Goal: Task Accomplishment & Management: Manage account settings

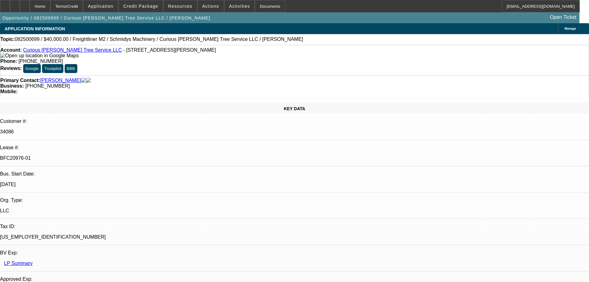
select select "0"
select select "3"
select select "0"
select select "6"
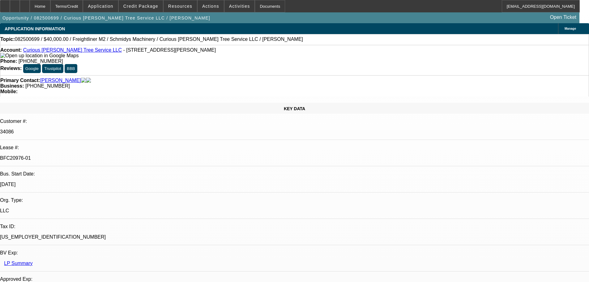
select select "0"
select select "2"
select select "0"
select select "6"
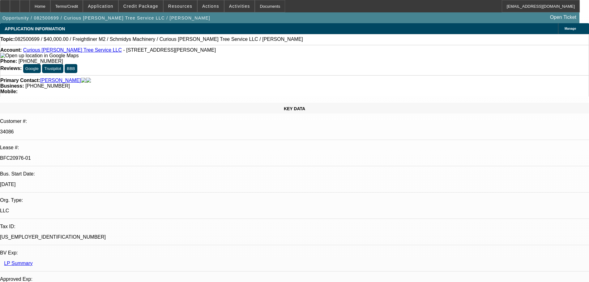
select select "0"
select select "2"
select select "0"
select select "6"
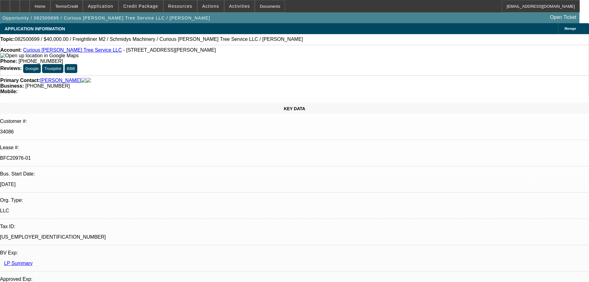
select select "0"
select select "6"
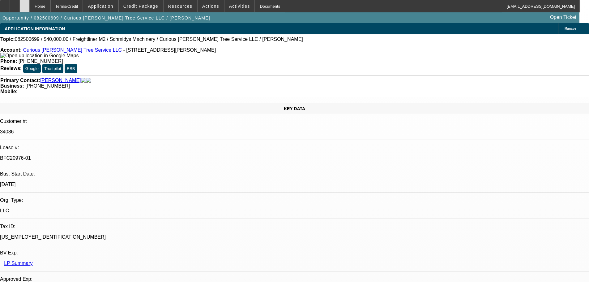
click at [30, 5] on div at bounding box center [25, 6] width 10 height 12
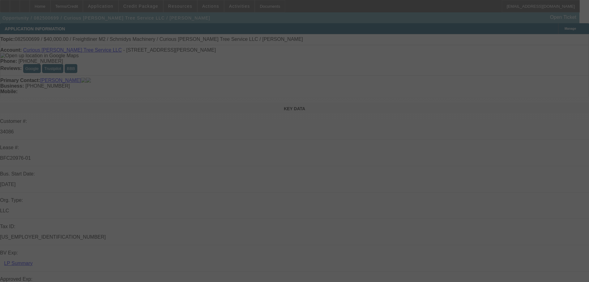
click at [564, 40] on div at bounding box center [294, 141] width 589 height 282
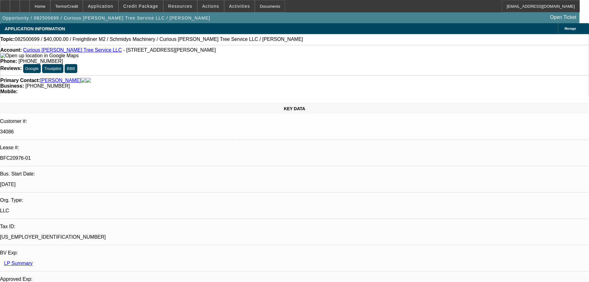
select select "0"
select select "3"
select select "0"
select select "6"
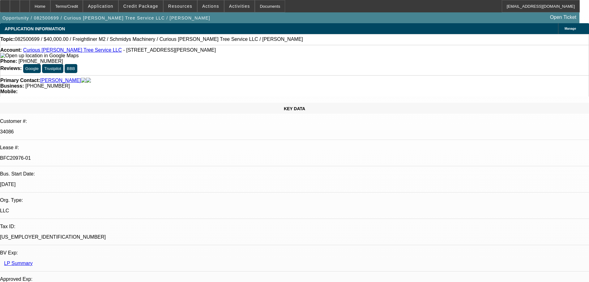
select select "0"
select select "2"
select select "0"
select select "6"
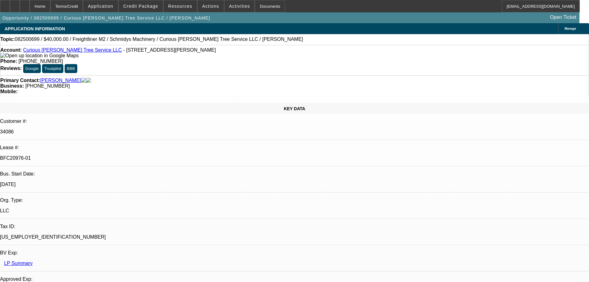
select select "0"
select select "2"
select select "0"
select select "6"
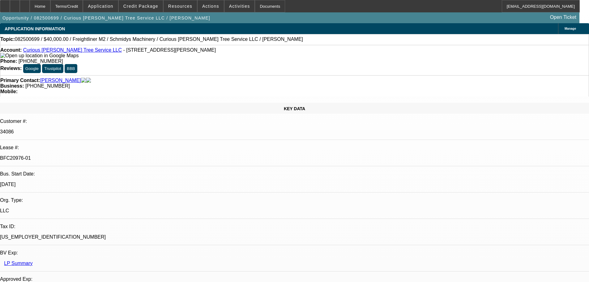
select select "0"
select select "6"
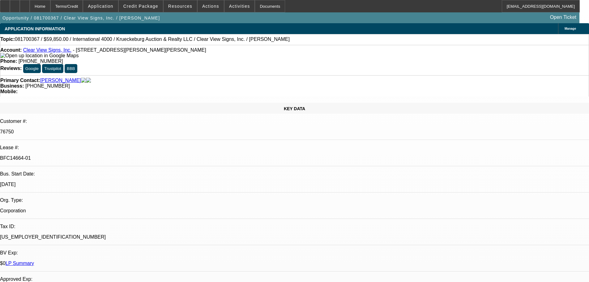
select select "0"
select select "6"
select select "0"
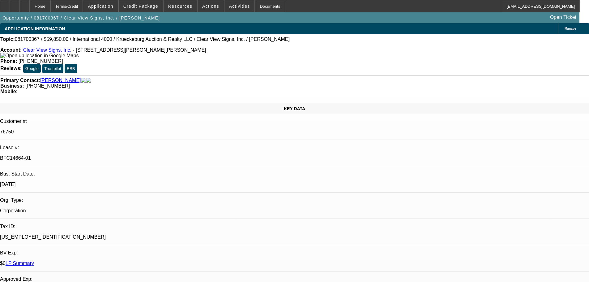
select select "0"
select select "6"
select select "0"
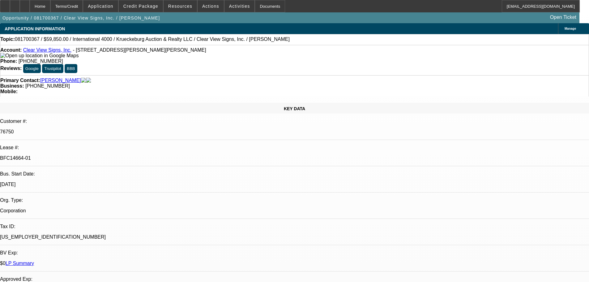
select select "0"
select select "6"
select select "0"
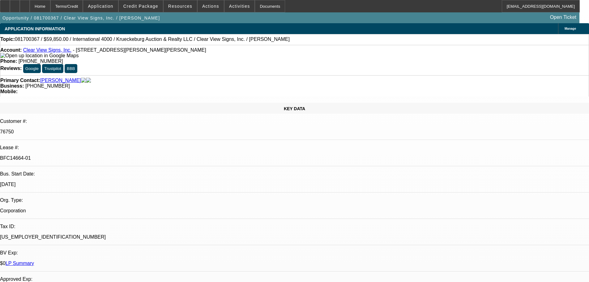
select select "6"
click at [34, 260] on link "LP Summary" at bounding box center [20, 262] width 28 height 5
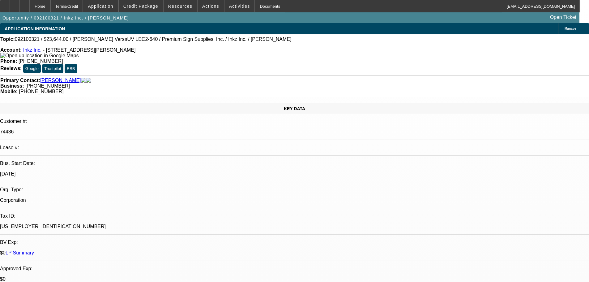
select select "0"
select select "2"
select select "0"
select select "2"
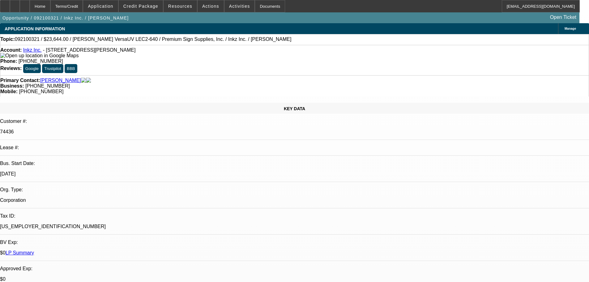
select select "0"
select select "2"
select select "0.1"
select select "4"
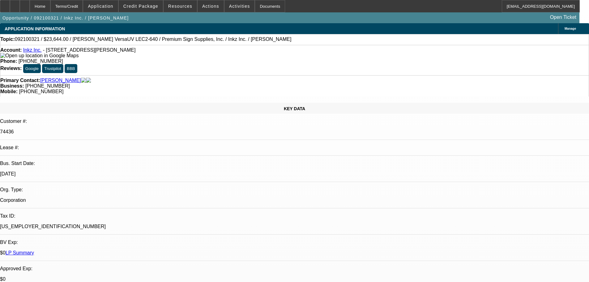
select select "0"
select select "2"
select select "0.1"
select select "4"
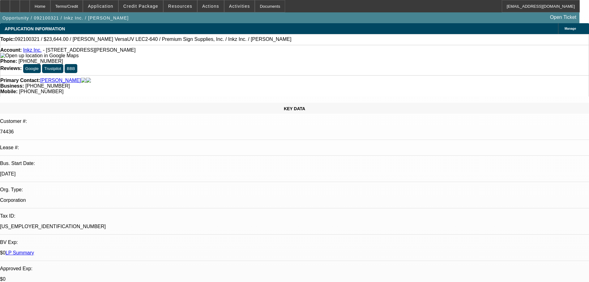
select select "0"
select select "3"
select select "0.1"
select select "4"
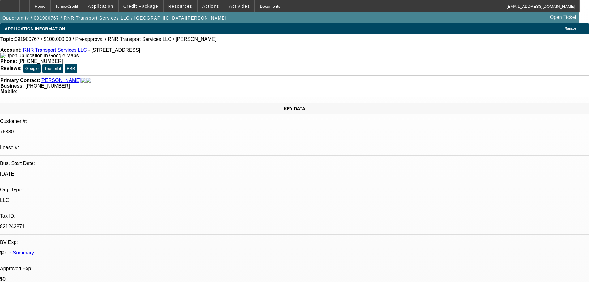
select select "0"
select select "2"
select select "0.1"
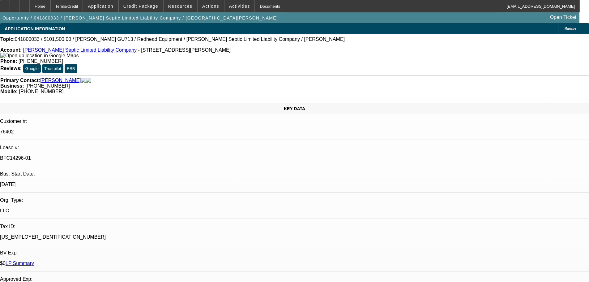
select select "0"
select select "2"
select select "0"
select select "6"
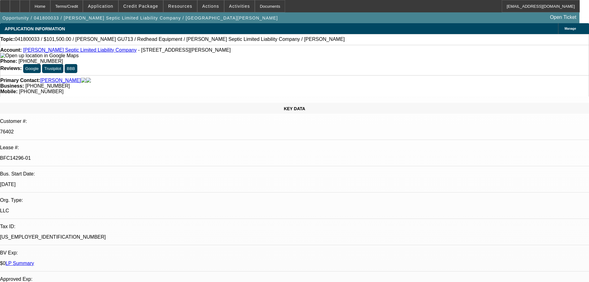
select select "0"
select select "2"
select select "0"
select select "6"
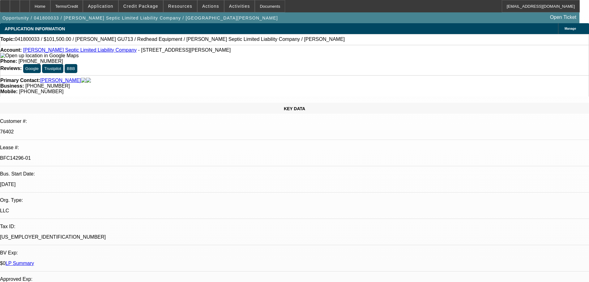
select select "0"
select select "2"
select select "0"
select select "6"
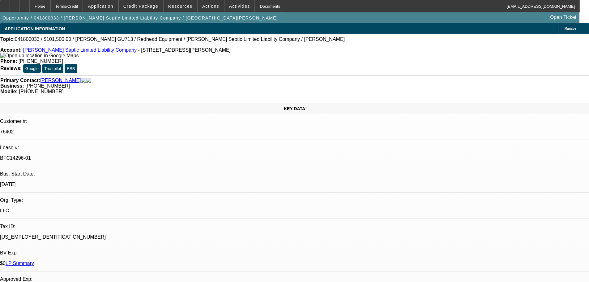
select select "0"
select select "2"
select select "0"
select select "6"
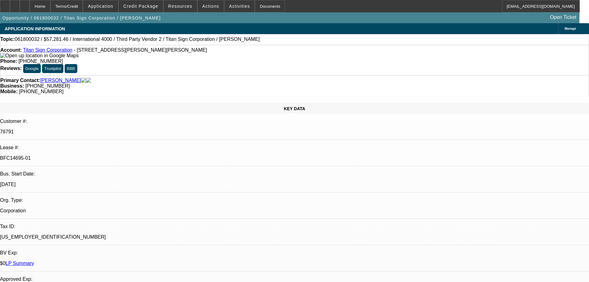
select select "0"
select select "6"
select select "0"
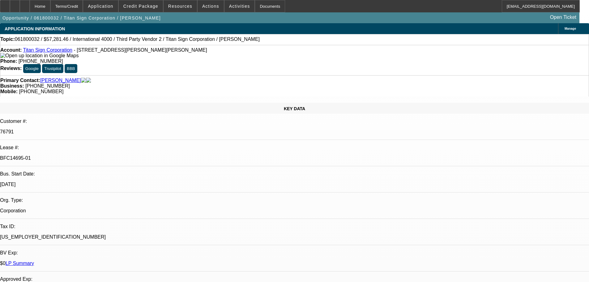
select select "0"
select select "6"
select select "0"
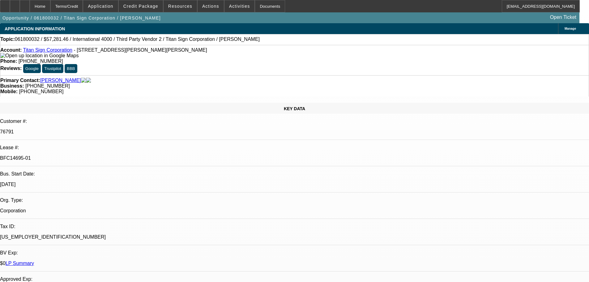
select select "0"
select select "6"
select select "0"
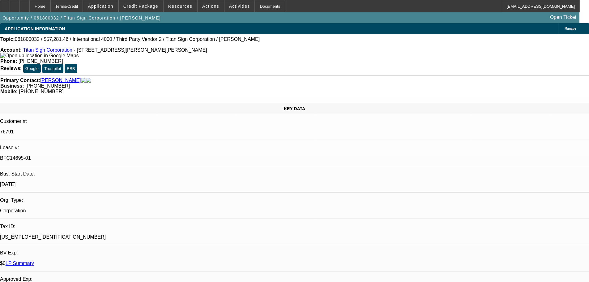
select select "6"
click at [34, 260] on link "LP Summary" at bounding box center [20, 262] width 28 height 5
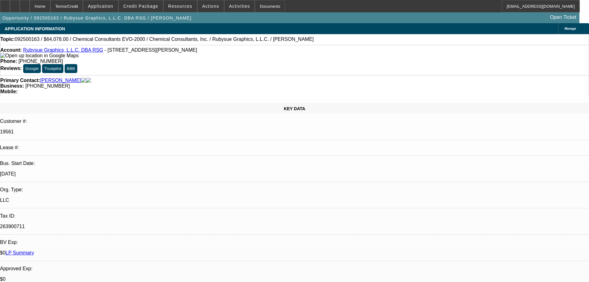
select select "0"
select select "2"
select select "0"
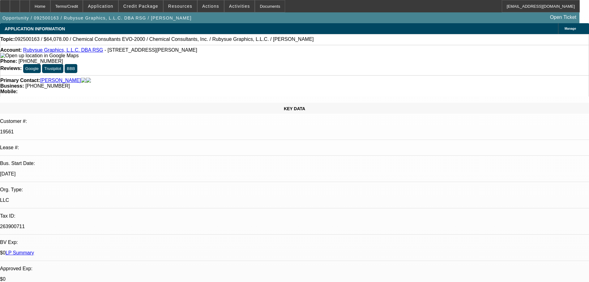
select select "0"
select select "2"
select select "0"
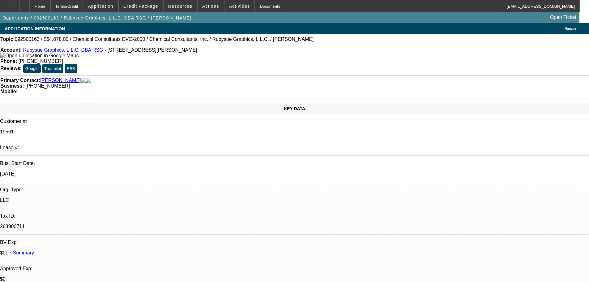
select select "0"
select select "2"
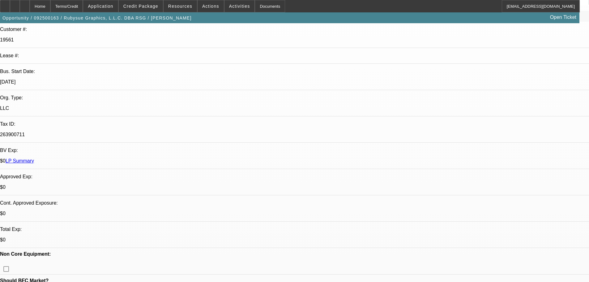
scroll to position [185, 0]
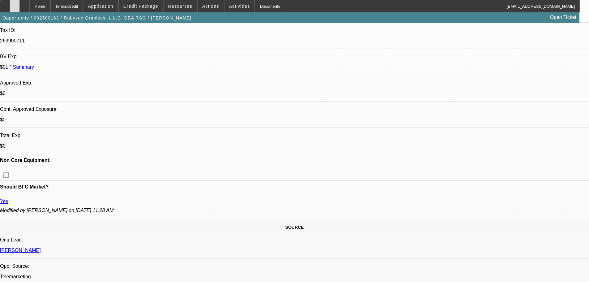
click at [15, 4] on icon at bounding box center [15, 4] width 0 height 0
click at [142, 8] on span "Credit Package" at bounding box center [140, 6] width 35 height 5
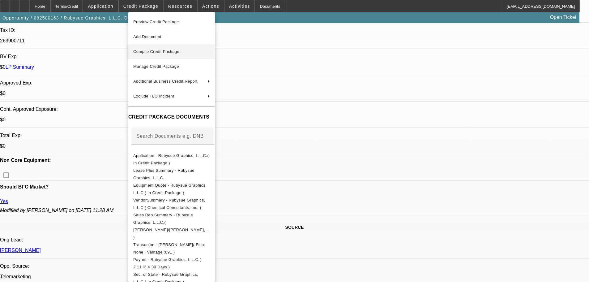
click at [160, 53] on span "Compile Credit Package" at bounding box center [156, 51] width 46 height 5
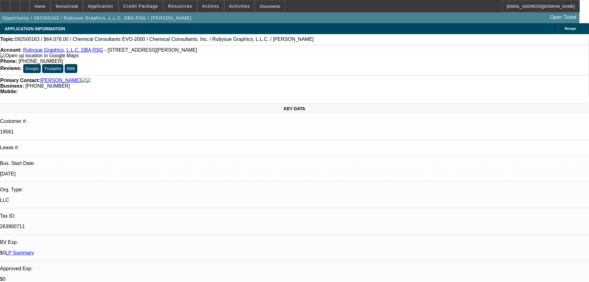
select select "0"
select select "2"
select select "0"
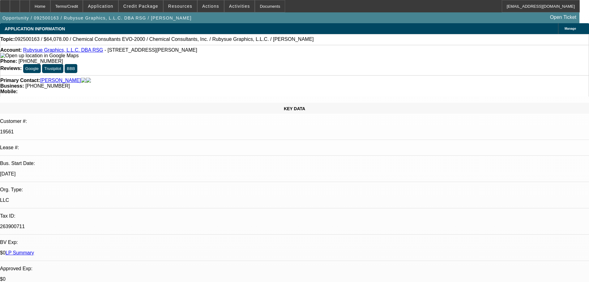
select select "0"
select select "2"
select select "0"
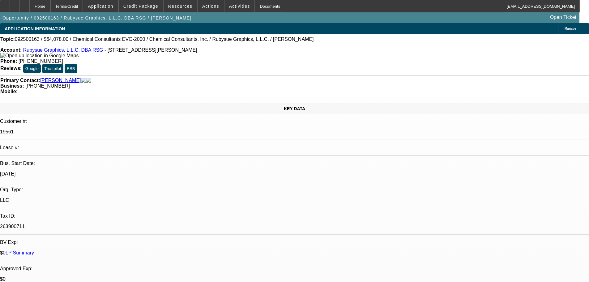
select select "0"
select select "2"
click at [141, 10] on span at bounding box center [141, 6] width 44 height 15
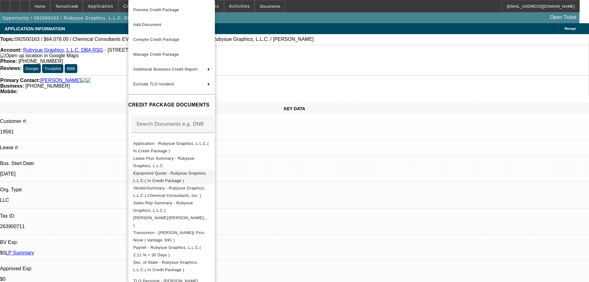
click at [162, 175] on span "Equipment Quote - Rubysue Graphics, L.L.C.( In Credit Package )" at bounding box center [170, 177] width 74 height 12
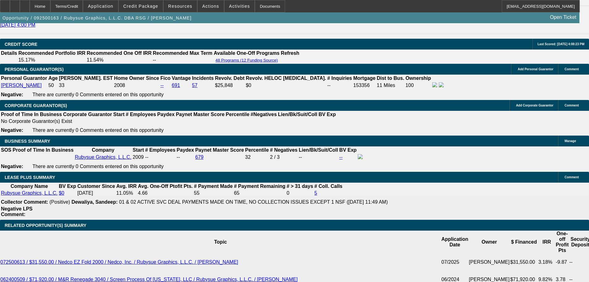
scroll to position [927, 0]
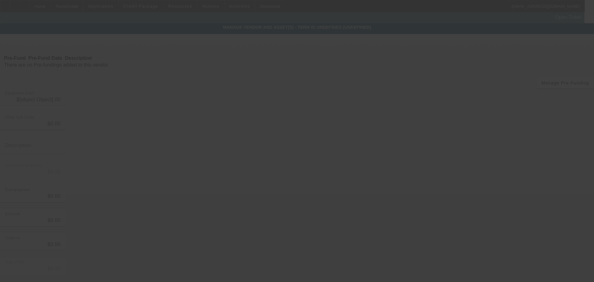
type input "$64,078.00"
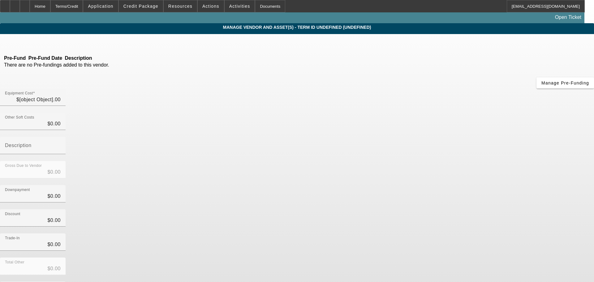
type input "$64,078.00"
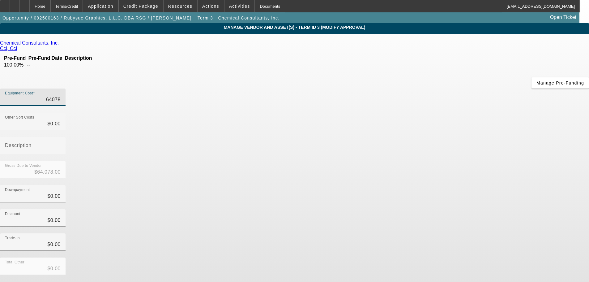
drag, startPoint x: 351, startPoint y: 51, endPoint x: 470, endPoint y: 49, distance: 118.7
click at [468, 88] on div "Equipment Cost 64078" at bounding box center [294, 100] width 589 height 24
type input "4"
type input "$4.00"
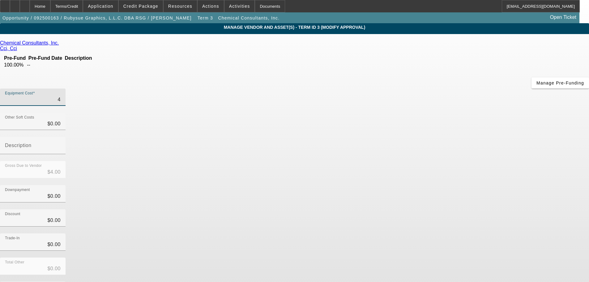
type input "40"
type input "$40.00"
type input "407"
type input "$407.00"
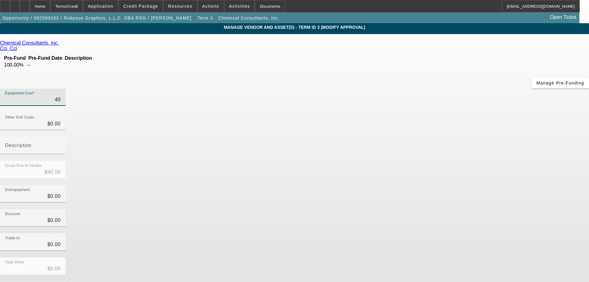
type input "$407.00"
type input "4073"
type input "$4,073.00"
type input "40730"
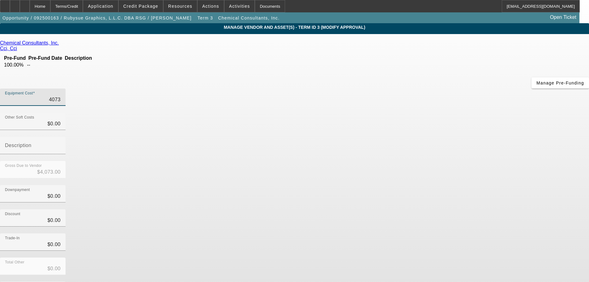
type input "$40,730.00"
click at [468, 233] on div "Trade-In $0.00" at bounding box center [294, 245] width 589 height 24
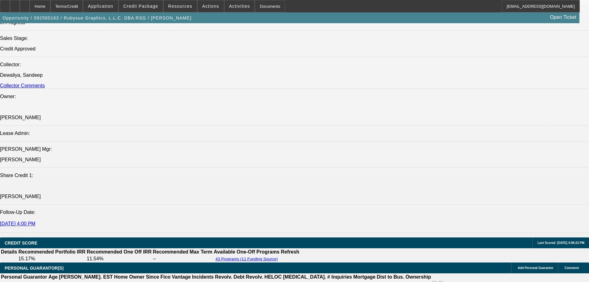
select select "0"
select select "2"
select select "0"
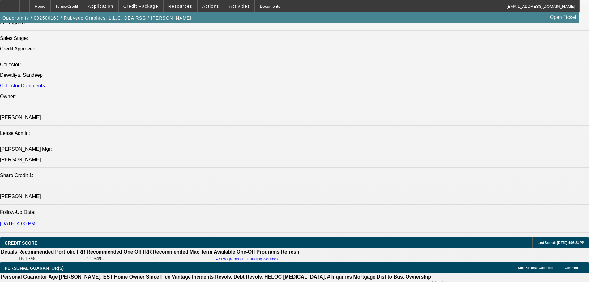
select select "0"
select select "2"
select select "0"
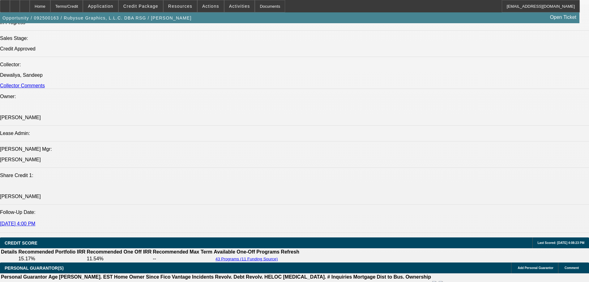
select select "0"
select select "2"
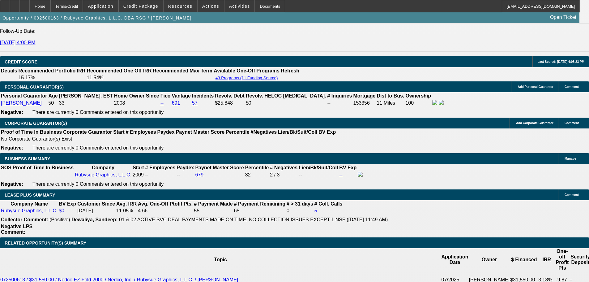
scroll to position [913, 0]
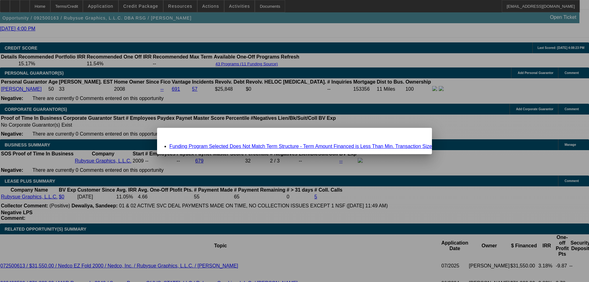
click at [420, 135] on span "Close" at bounding box center [424, 132] width 8 height 3
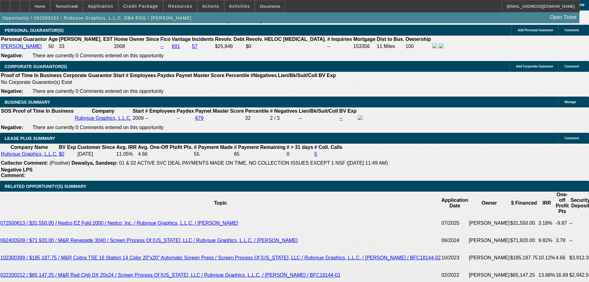
scroll to position [913, 0]
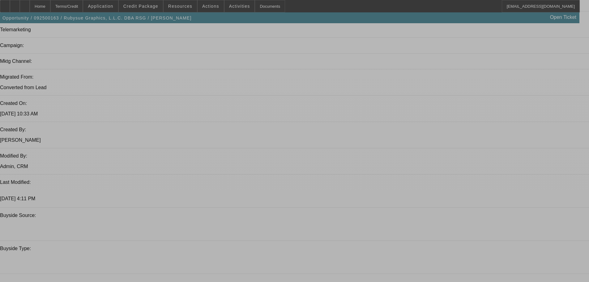
select select "0"
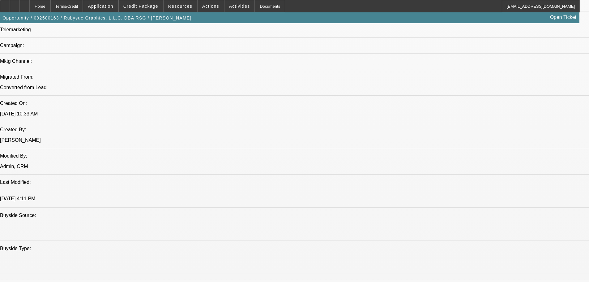
select select "0"
select select "2"
select select "0"
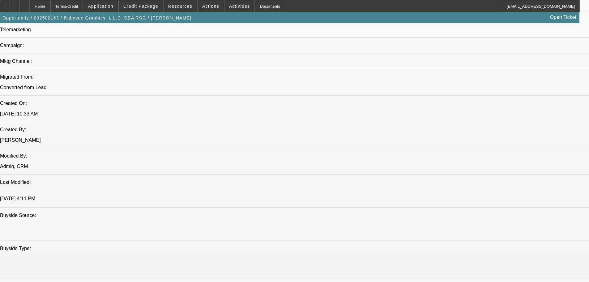
select select "0"
select select "2"
select select "0"
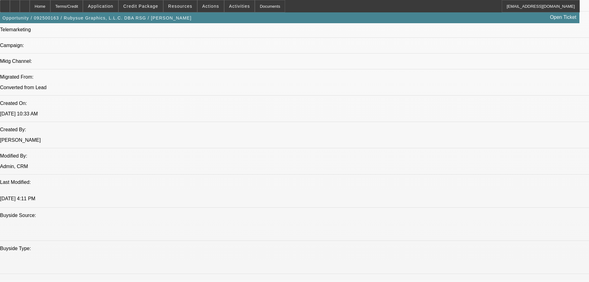
select select "2"
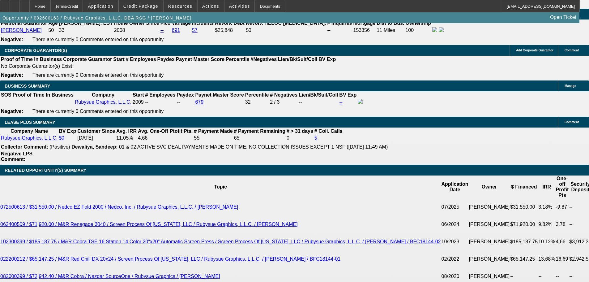
scroll to position [972, 0]
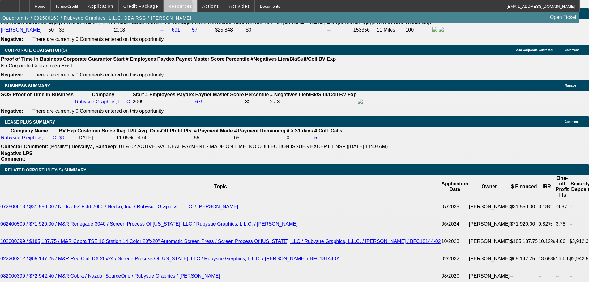
click at [170, 8] on span "Resources" at bounding box center [180, 6] width 24 height 5
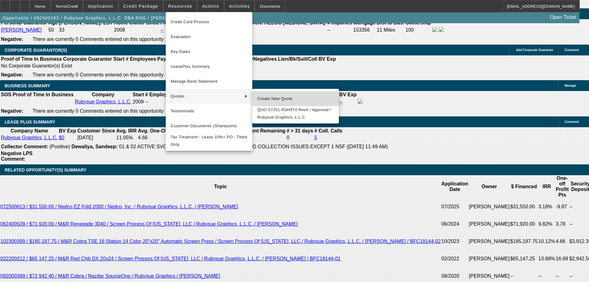
click at [278, 101] on span "Create New Quote" at bounding box center [295, 98] width 77 height 7
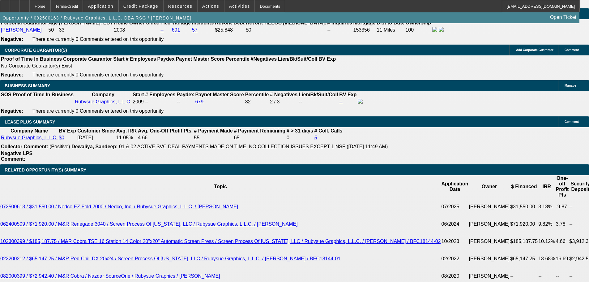
drag, startPoint x: 96, startPoint y: 157, endPoint x: 226, endPoint y: 152, distance: 130.5
type input "89"
type input "UNKNOWN"
type input "898"
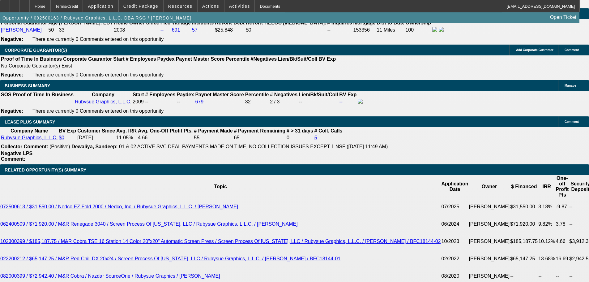
type input "11.6"
type input "$898.36"
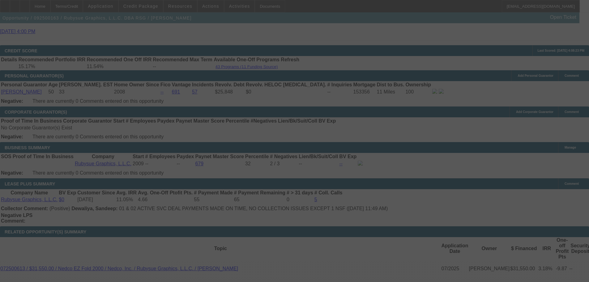
select select "0"
select select "2"
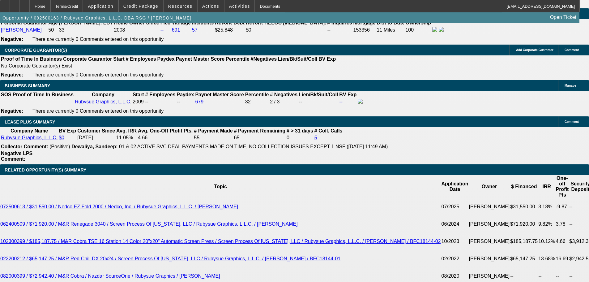
scroll to position [1003, 0]
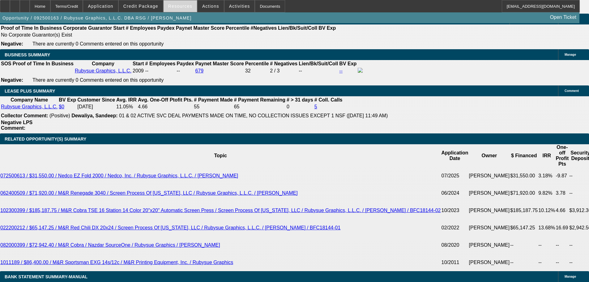
click at [177, 8] on span "Resources" at bounding box center [180, 6] width 24 height 5
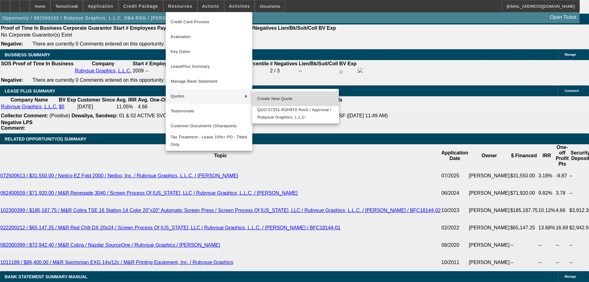
click at [271, 97] on span "Create New Quote" at bounding box center [295, 98] width 77 height 7
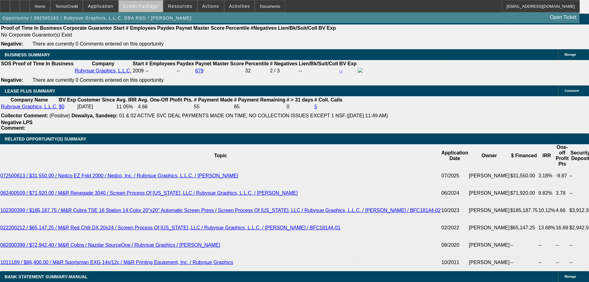
click at [152, 7] on span "Credit Package" at bounding box center [140, 6] width 35 height 5
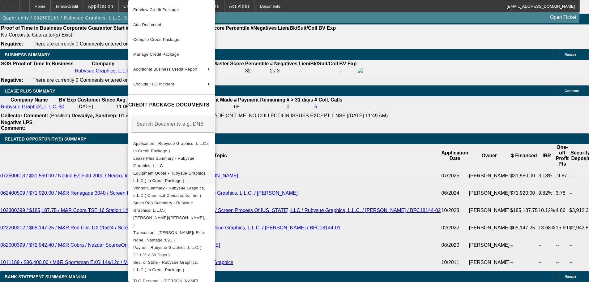
click at [183, 173] on span "Equipment Quote - Rubysue Graphics, L.L.C.( In Credit Package )" at bounding box center [170, 177] width 74 height 12
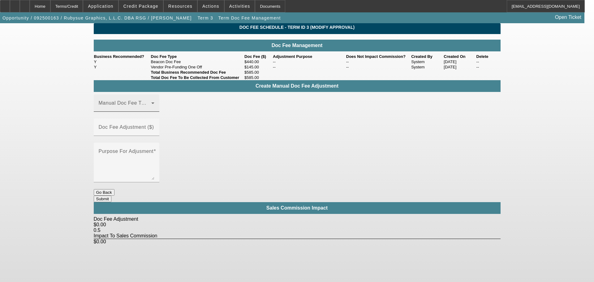
click at [140, 109] on span at bounding box center [125, 105] width 53 height 7
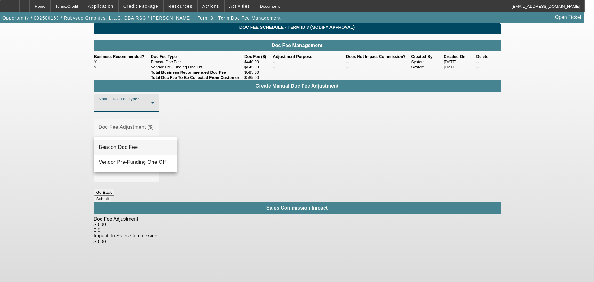
click at [138, 146] on mat-option "Beacon Doc Fee" at bounding box center [135, 147] width 83 height 15
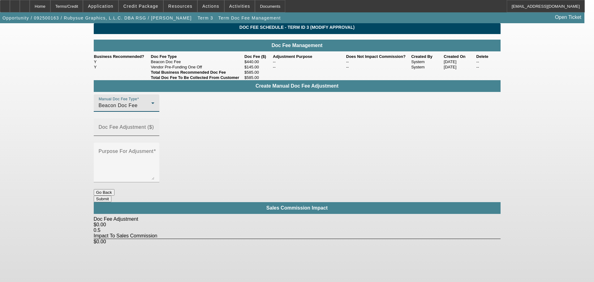
click at [154, 131] on input "Doc Fee Adjustment ($)" at bounding box center [127, 129] width 56 height 7
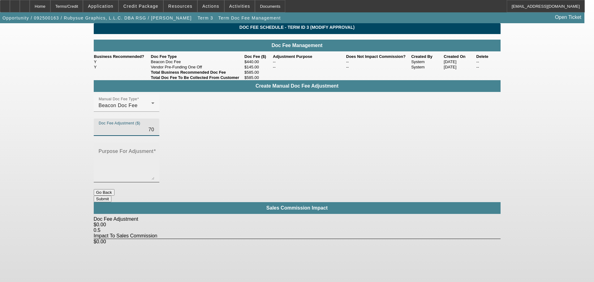
type input "$70.00"
click at [159, 146] on div "Purpose For Adjusment" at bounding box center [127, 163] width 66 height 40
type textarea "-"
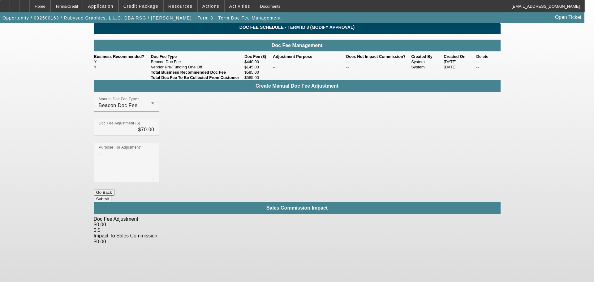
click at [111, 195] on button "Submit" at bounding box center [103, 198] width 18 height 6
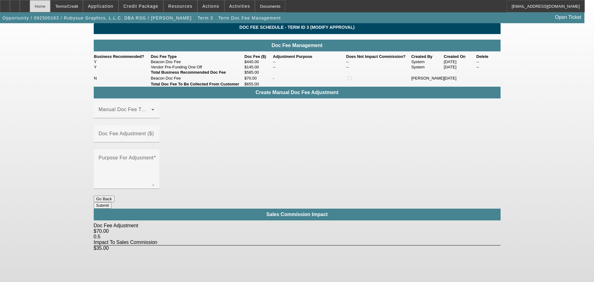
click at [50, 8] on div "Home" at bounding box center [40, 6] width 21 height 12
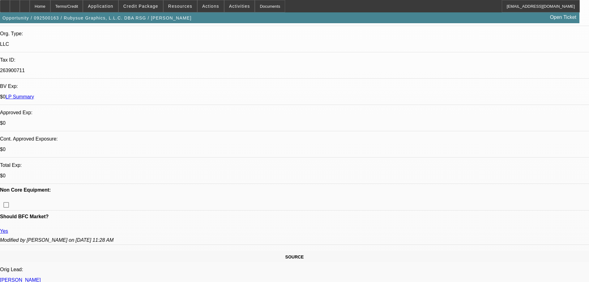
select select "0"
select select "2"
select select "0"
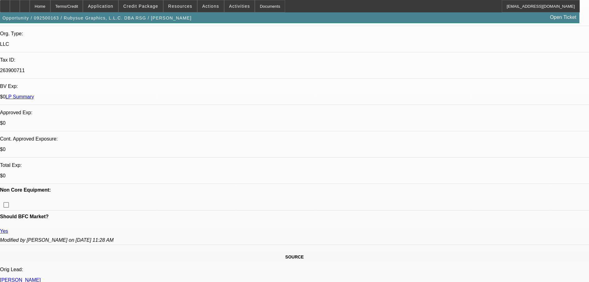
select select "0"
select select "2"
select select "0"
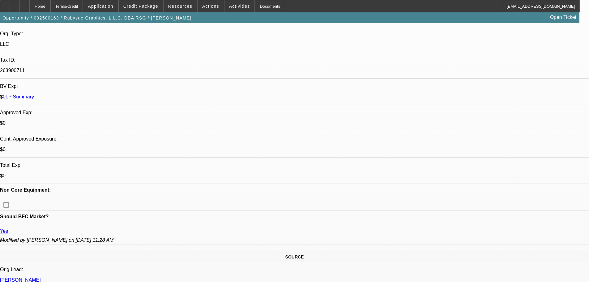
select select "0"
select select "2"
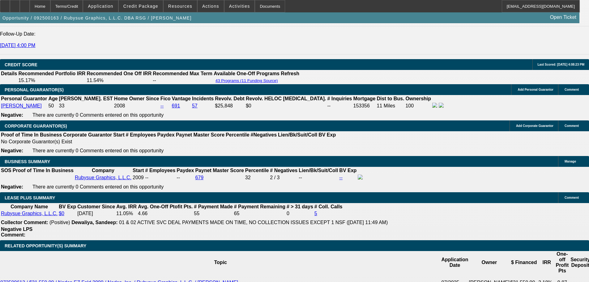
scroll to position [1051, 0]
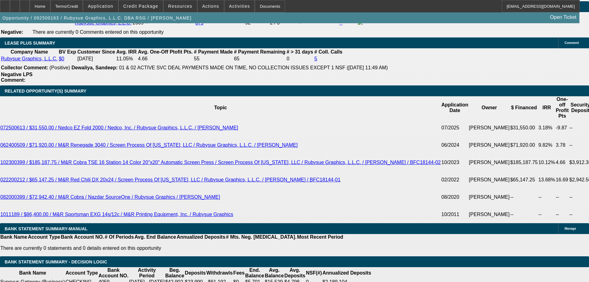
click at [226, 11] on span at bounding box center [239, 6] width 30 height 15
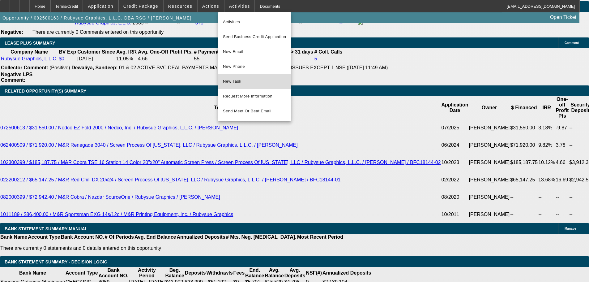
click at [241, 82] on span "New Task" at bounding box center [254, 81] width 63 height 7
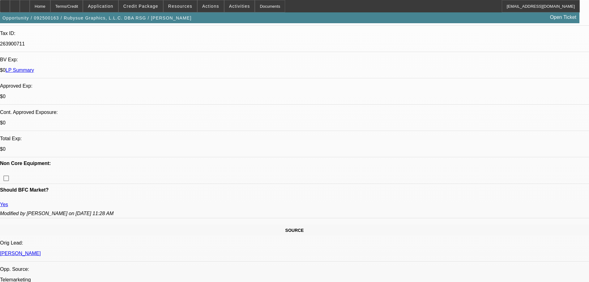
scroll to position [0, 0]
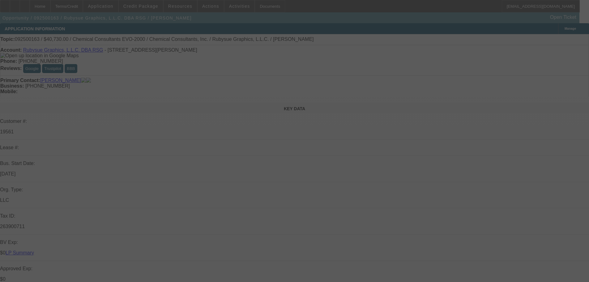
select select "0"
select select "2"
select select "0"
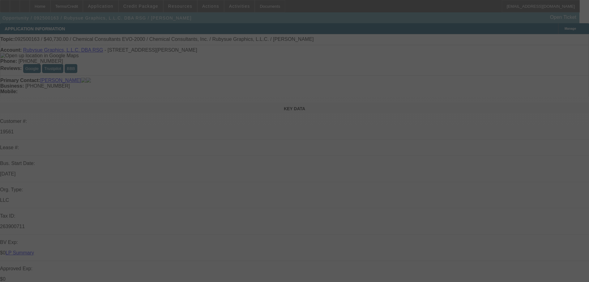
select select "0"
select select "2"
select select "0"
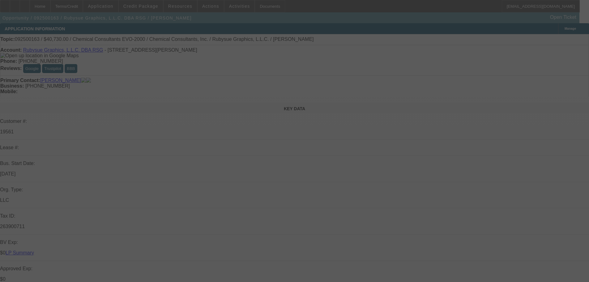
select select "0"
select select "2"
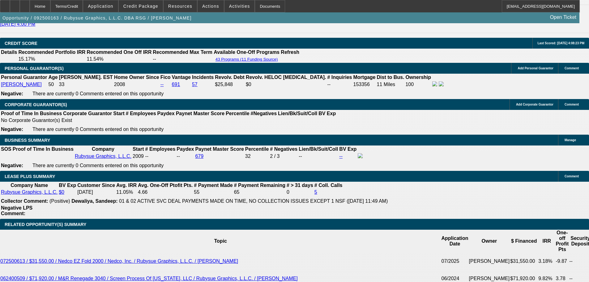
scroll to position [958, 0]
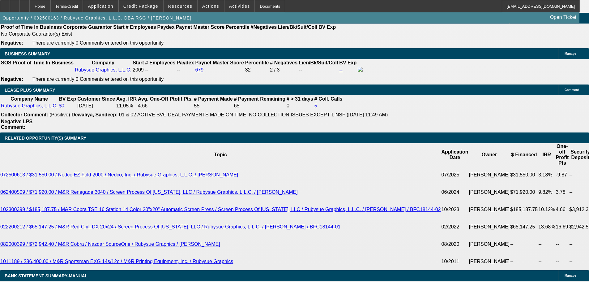
select select "0"
select select "2"
select select "0"
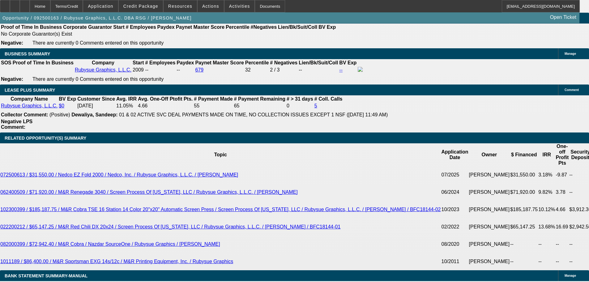
select select "0"
select select "2"
select select "0"
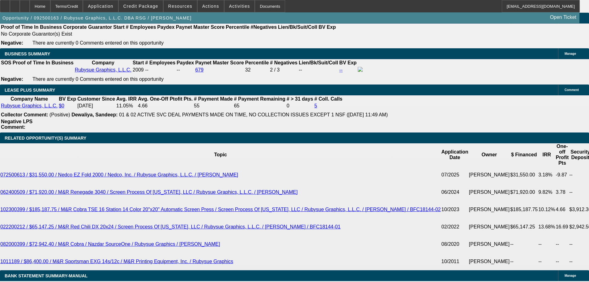
select select "0"
select select "2"
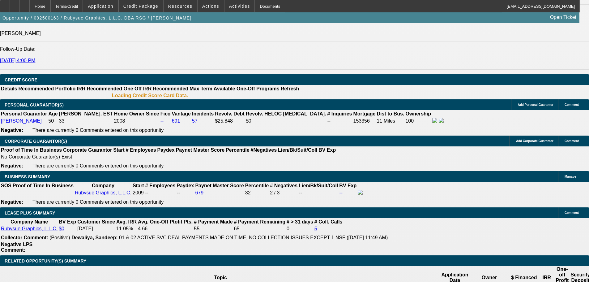
select select "0"
select select "2"
select select "0"
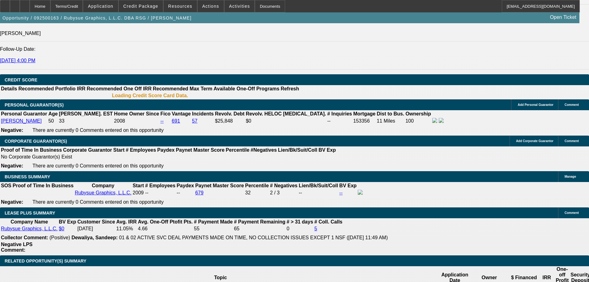
select select "0"
select select "2"
select select "0"
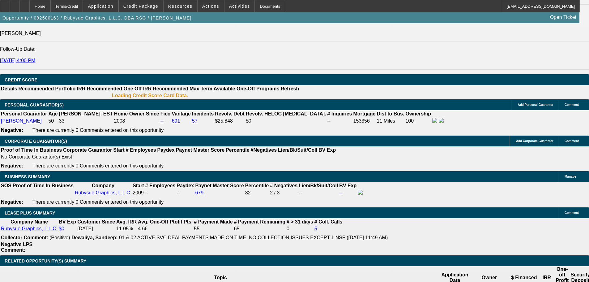
select select "0"
select select "2"
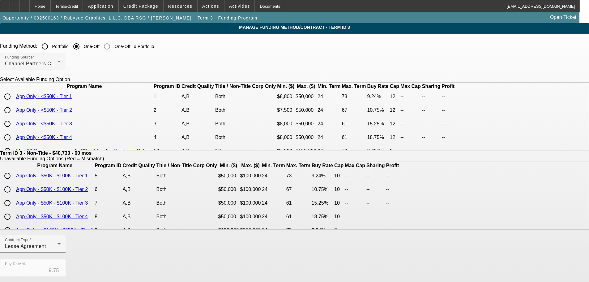
click at [14, 103] on input "radio" at bounding box center [7, 96] width 12 height 12
radio input "true"
type input "9.24"
type input "12"
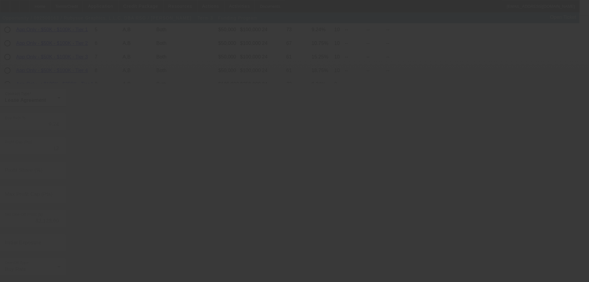
type input "9.75"
type input "10"
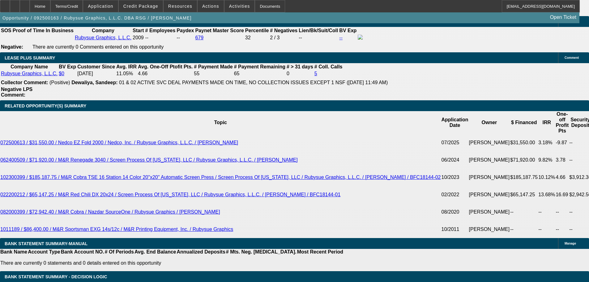
select select "0"
select select "2"
select select "0"
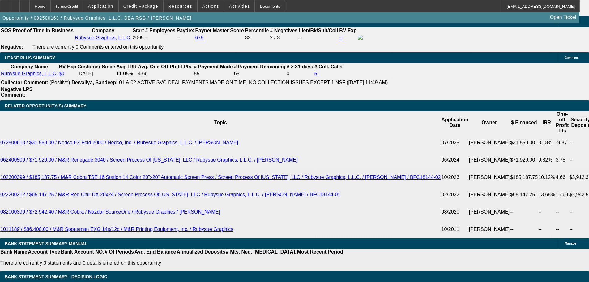
select select "0"
select select "2"
select select "0"
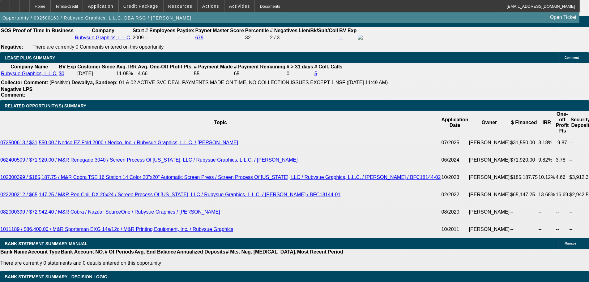
select select "0"
select select "2"
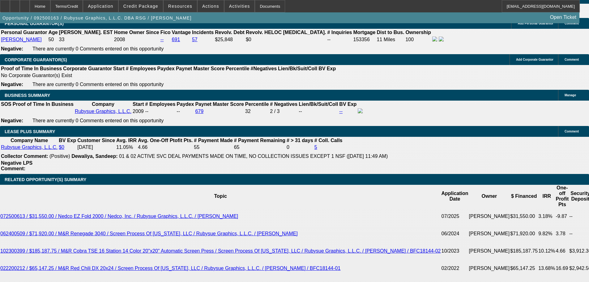
scroll to position [963, 0]
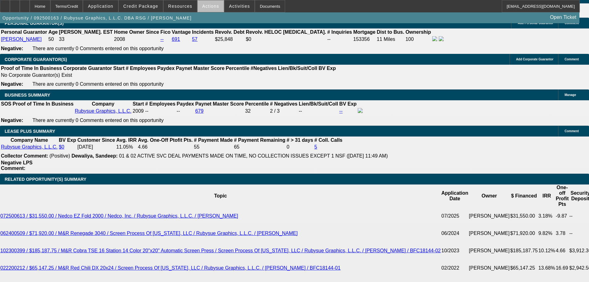
click at [208, 8] on span "Actions" at bounding box center [210, 6] width 17 height 5
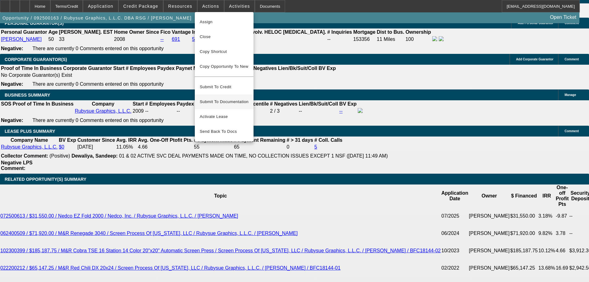
scroll to position [901, 0]
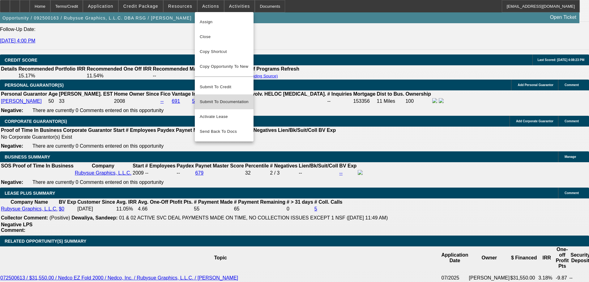
click at [229, 98] on span "Submit To Documentation" at bounding box center [224, 101] width 49 height 7
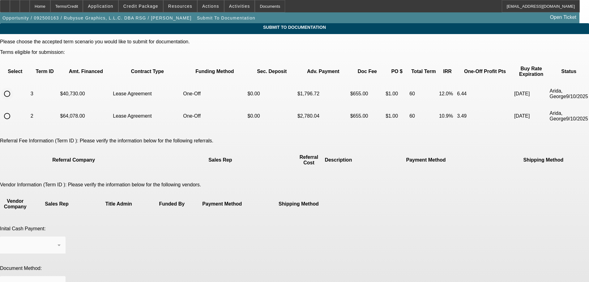
click at [13, 87] on input "radio" at bounding box center [7, 93] width 12 height 12
radio input "true"
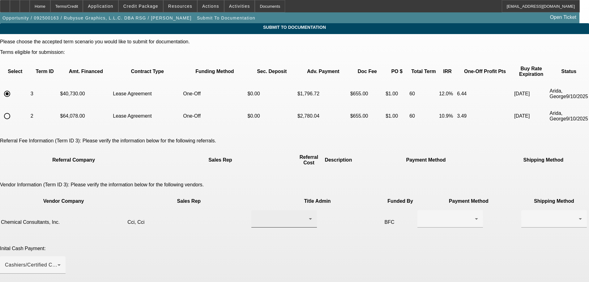
click at [284, 215] on div at bounding box center [282, 218] width 53 height 7
click at [260, 208] on mat-option "Cci, Cci" at bounding box center [267, 207] width 74 height 15
click at [422, 210] on div at bounding box center [450, 218] width 56 height 17
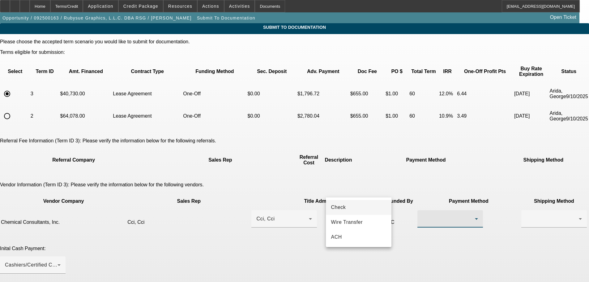
click at [345, 209] on span "Check" at bounding box center [338, 206] width 15 height 7
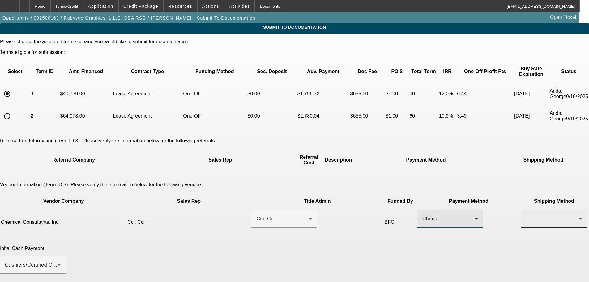
click at [526, 215] on div at bounding box center [552, 218] width 53 height 7
click at [417, 222] on mat-option "Fed Ex" at bounding box center [428, 222] width 66 height 15
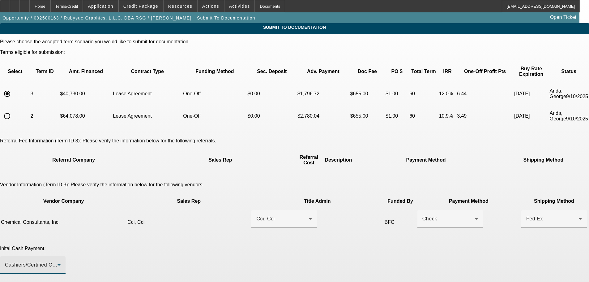
click at [57, 261] on div "Cashiers/Certified Check" at bounding box center [31, 264] width 53 height 7
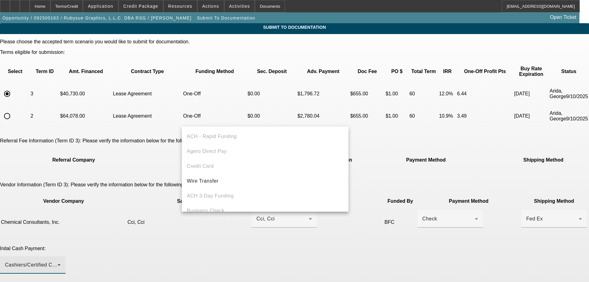
scroll to position [21, 0]
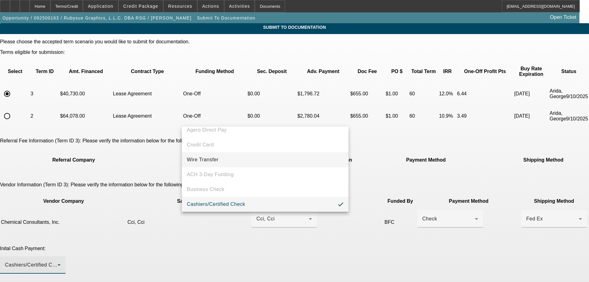
click at [211, 158] on span "Wire Transfer" at bounding box center [203, 159] width 32 height 7
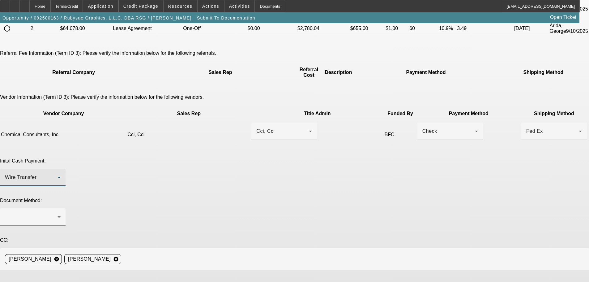
scroll to position [93, 0]
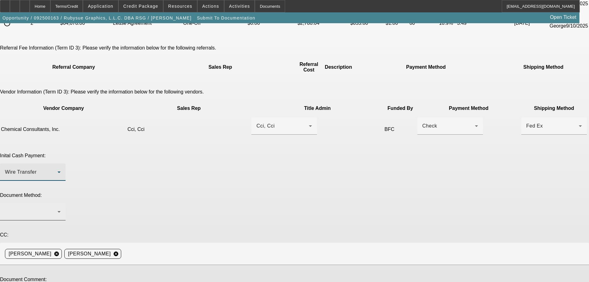
click at [57, 208] on div at bounding box center [31, 211] width 53 height 7
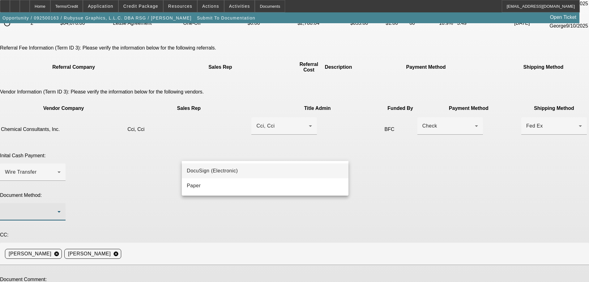
click at [151, 7] on div at bounding box center [294, 141] width 589 height 282
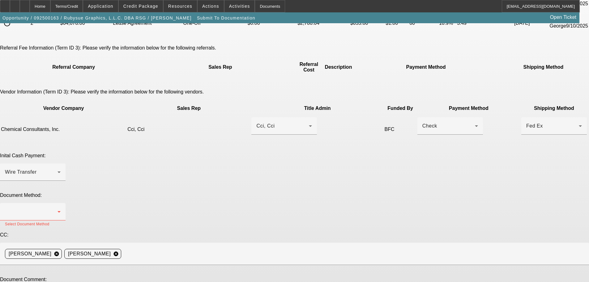
click at [151, 7] on span "Credit Package" at bounding box center [140, 6] width 35 height 5
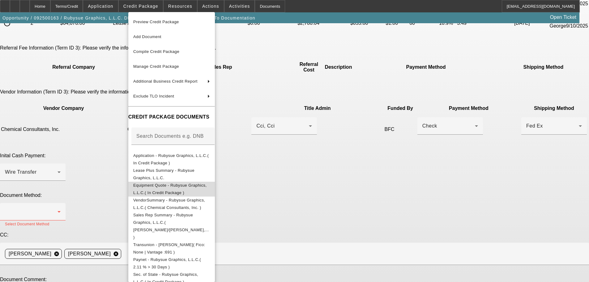
click at [203, 185] on span "Equipment Quote - Rubysue Graphics, L.L.C.( In Credit Package )" at bounding box center [170, 189] width 74 height 12
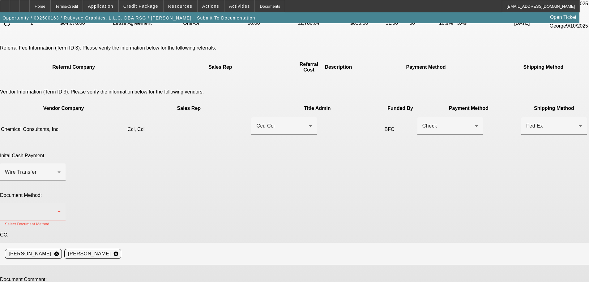
click at [57, 208] on div at bounding box center [31, 211] width 53 height 7
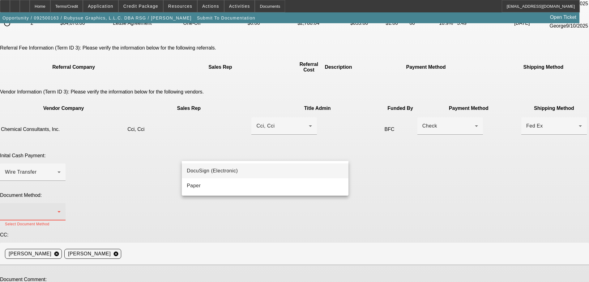
click at [212, 172] on span "DocuSign (Electronic)" at bounding box center [212, 170] width 51 height 7
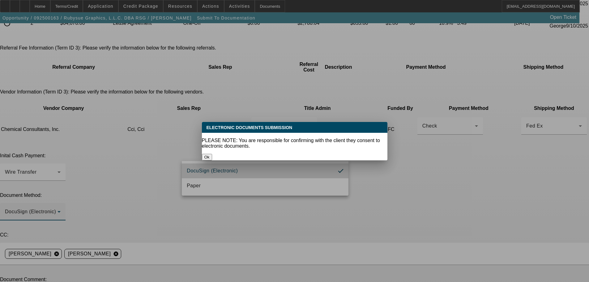
scroll to position [0, 0]
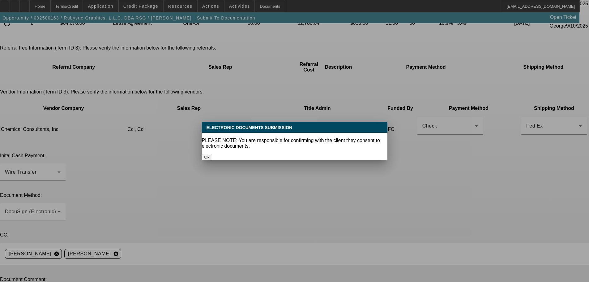
click at [212, 154] on button "Ok" at bounding box center [207, 157] width 10 height 6
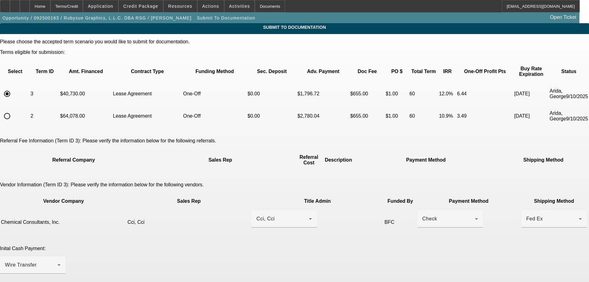
scroll to position [93, 0]
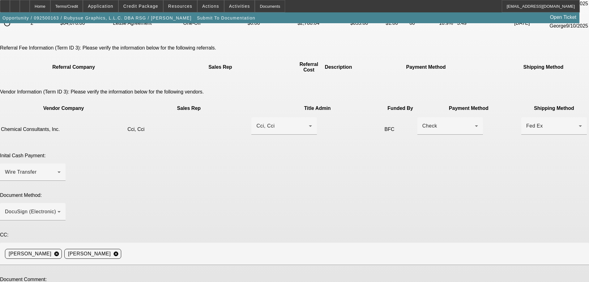
type textarea "working on getting the vendor wire instructions. Will forward once I have them"
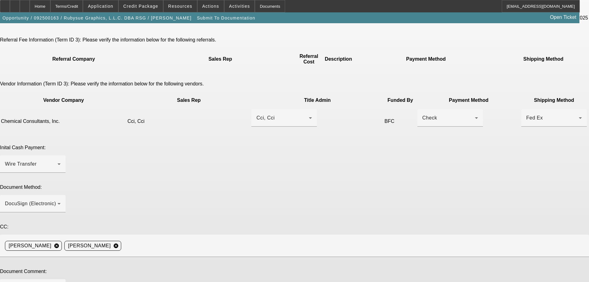
scroll to position [109, 0]
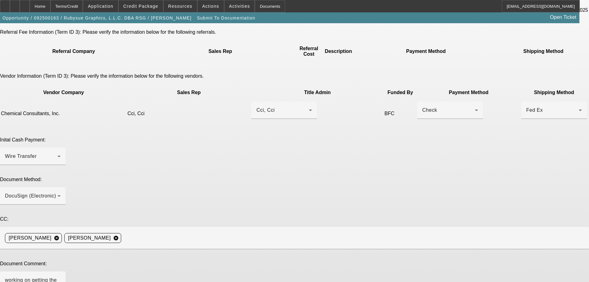
type textarea "price decreased"
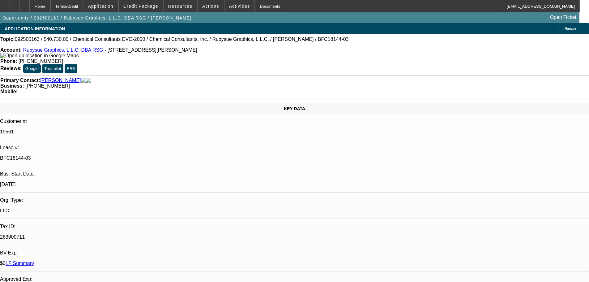
select select "0"
select select "2"
select select "0"
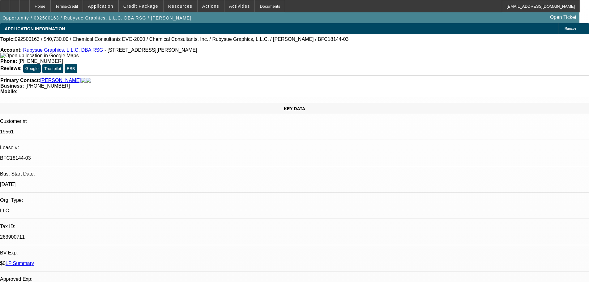
select select "0"
select select "2"
select select "0"
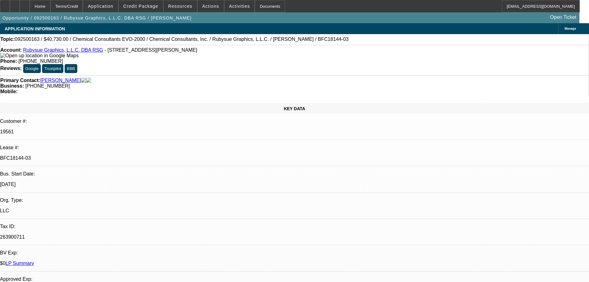
select select "0"
select select "2"
